Goal: Find specific page/section

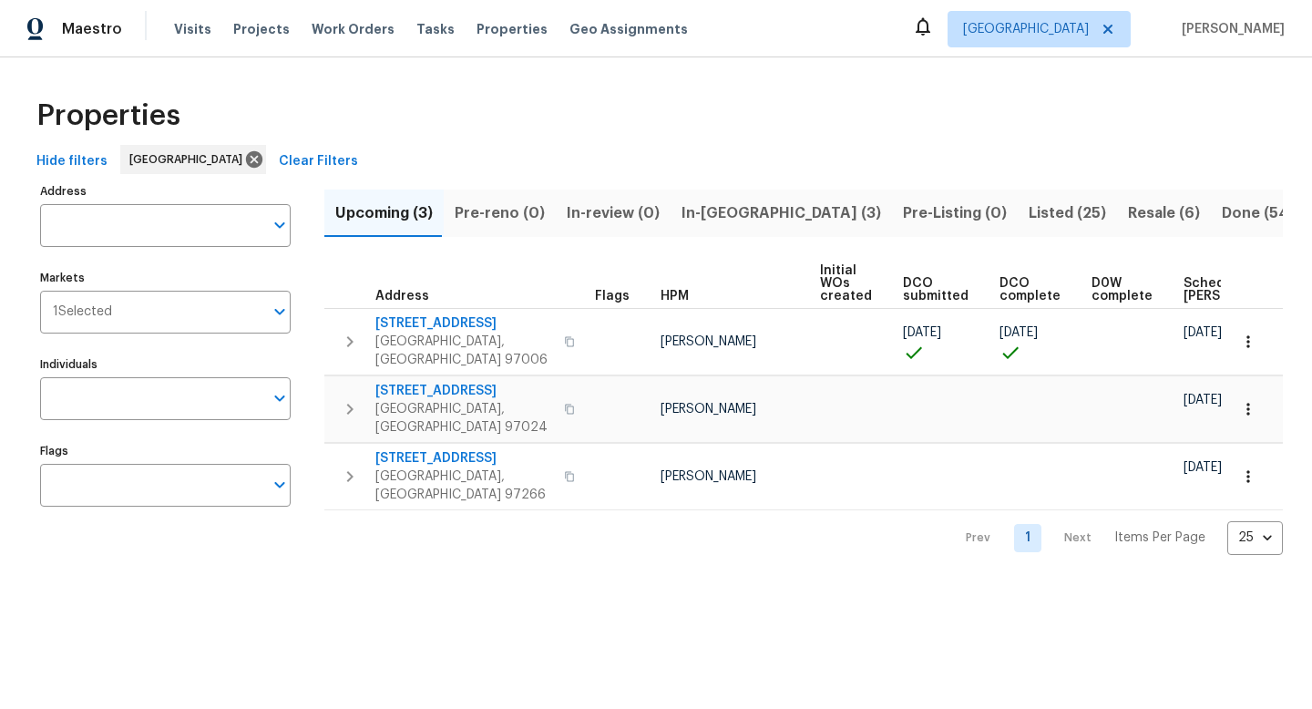
click at [1128, 211] on span "Resale (6)" at bounding box center [1164, 213] width 72 height 26
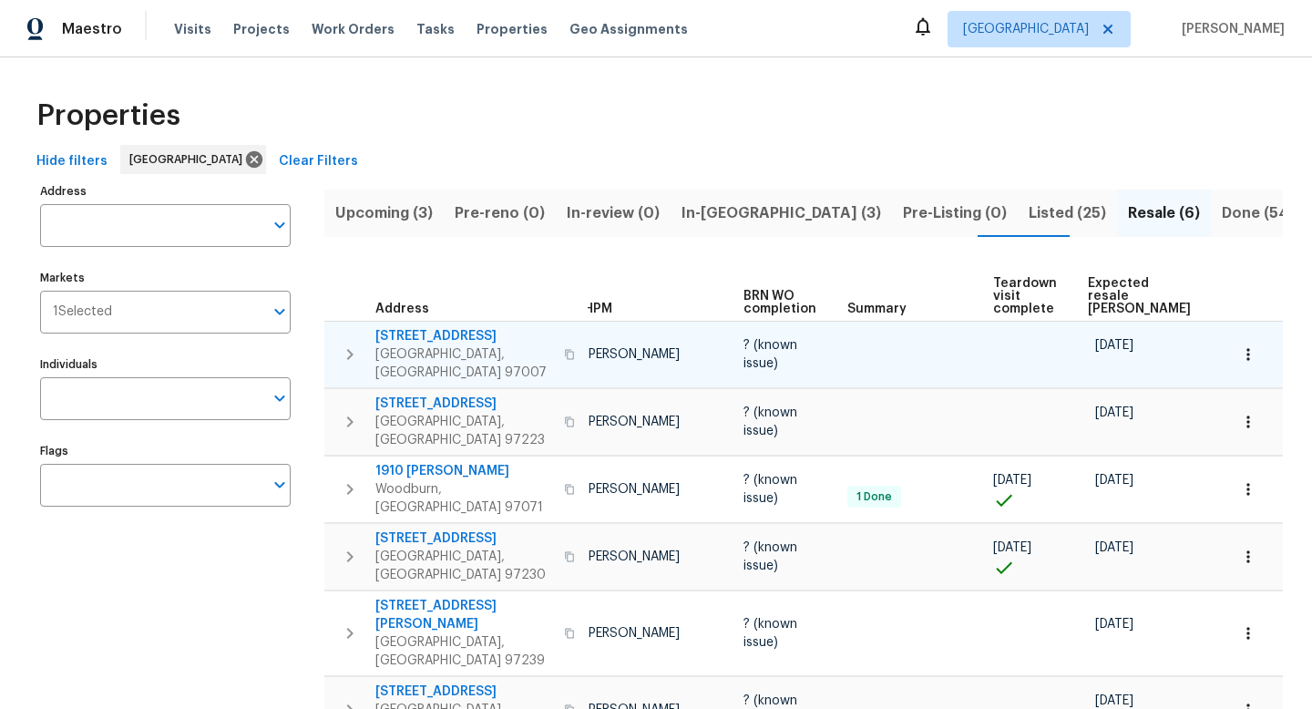
scroll to position [0, 138]
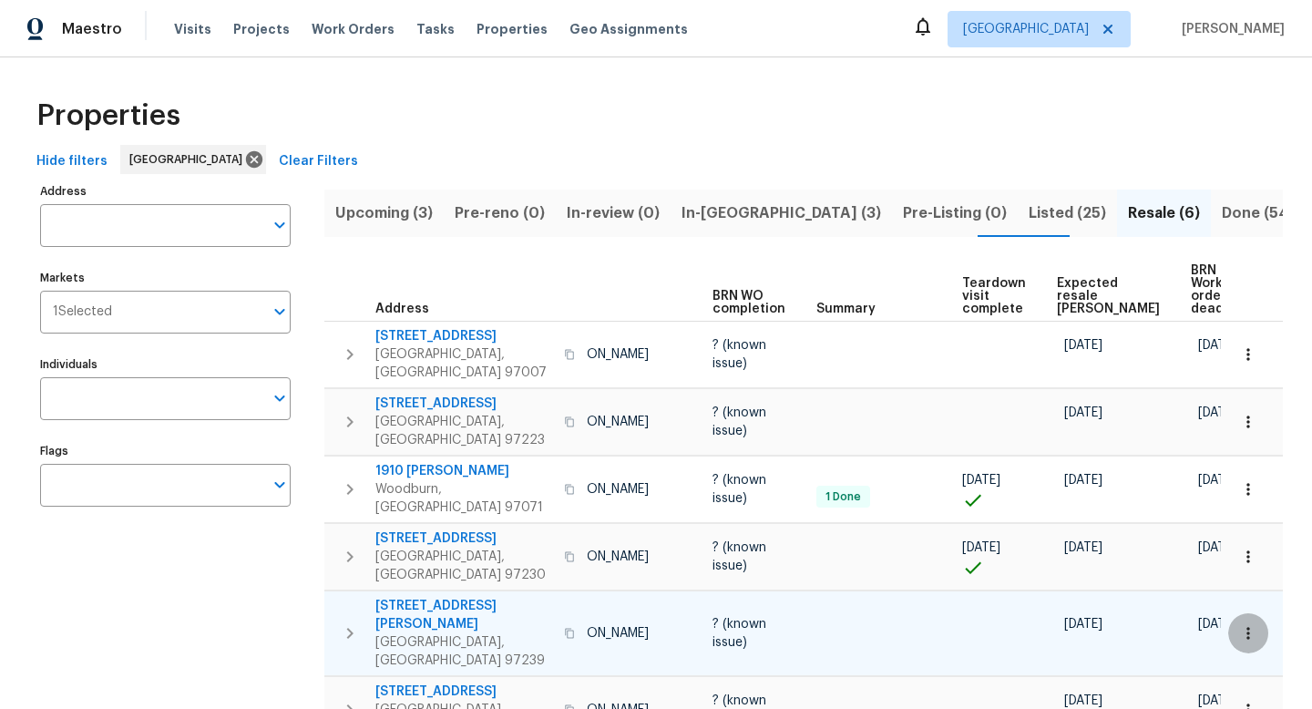
click at [1252, 624] on icon "button" at bounding box center [1248, 633] width 18 height 18
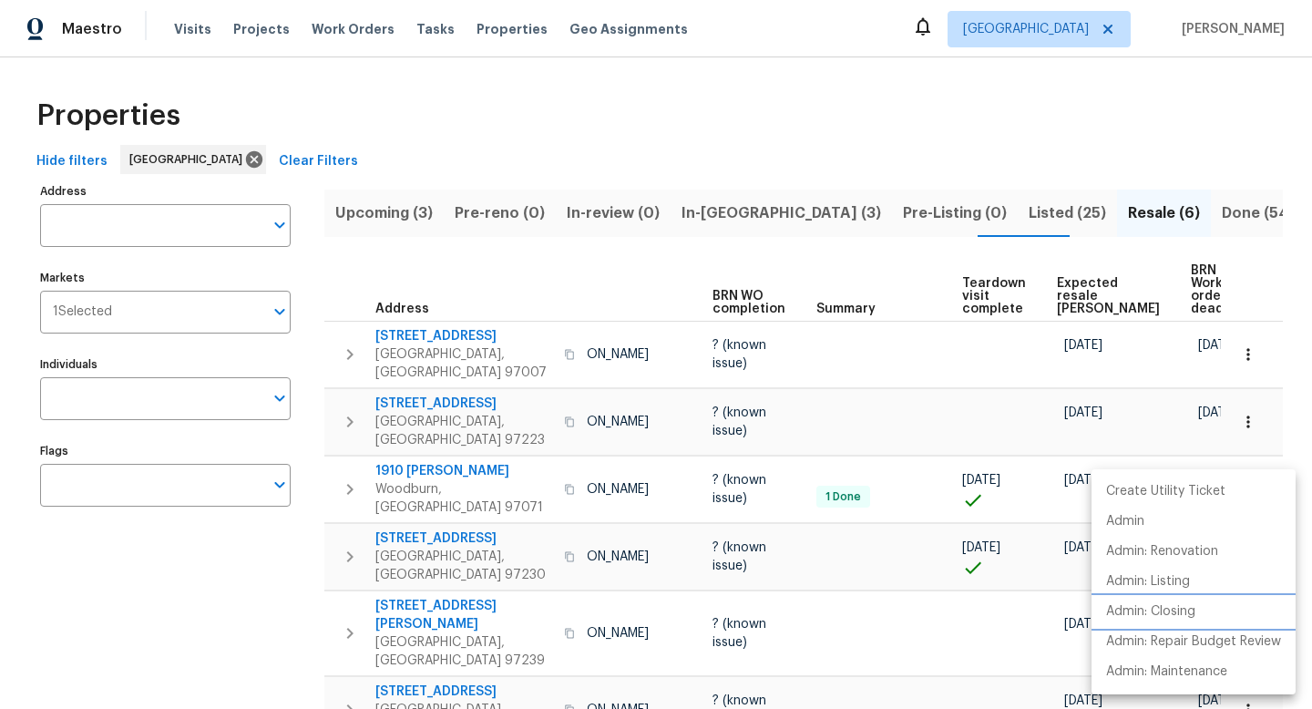
click at [1222, 617] on li "Admin: Closing" at bounding box center [1193, 612] width 204 height 30
click at [790, 284] on div at bounding box center [656, 354] width 1312 height 709
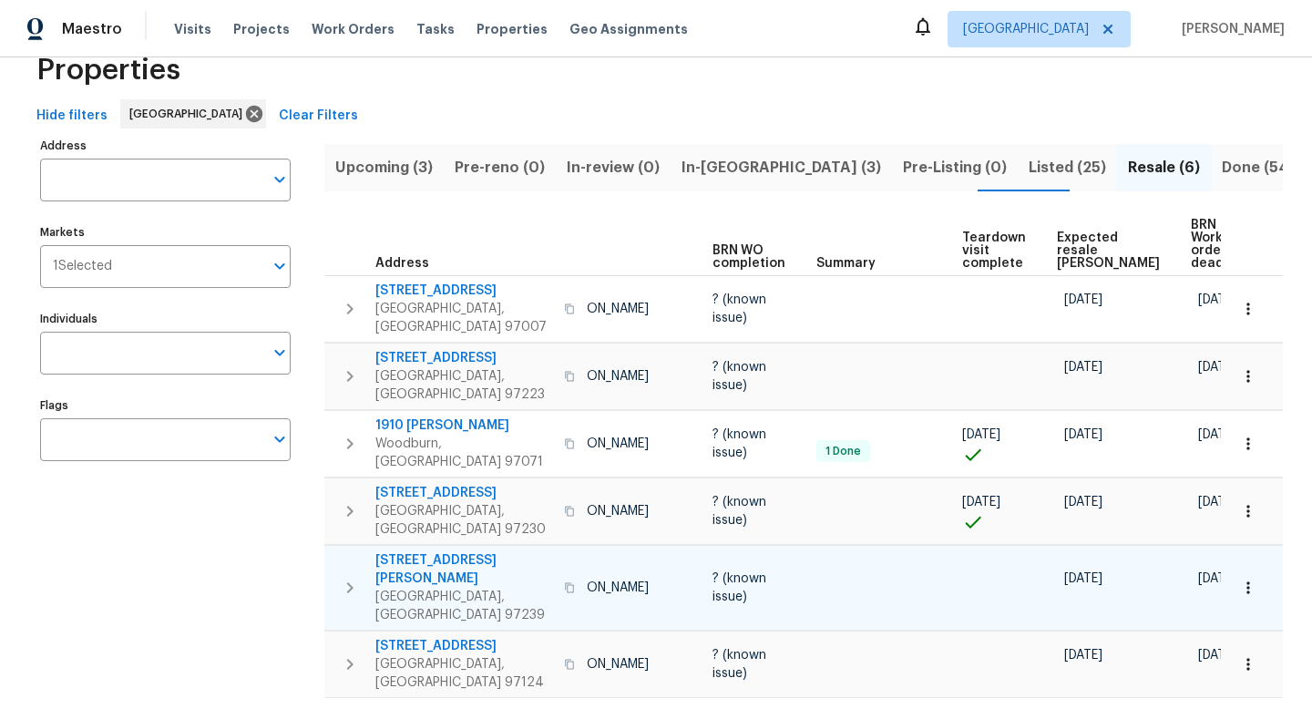
scroll to position [0, 0]
